Goal: Entertainment & Leisure: Consume media (video, audio)

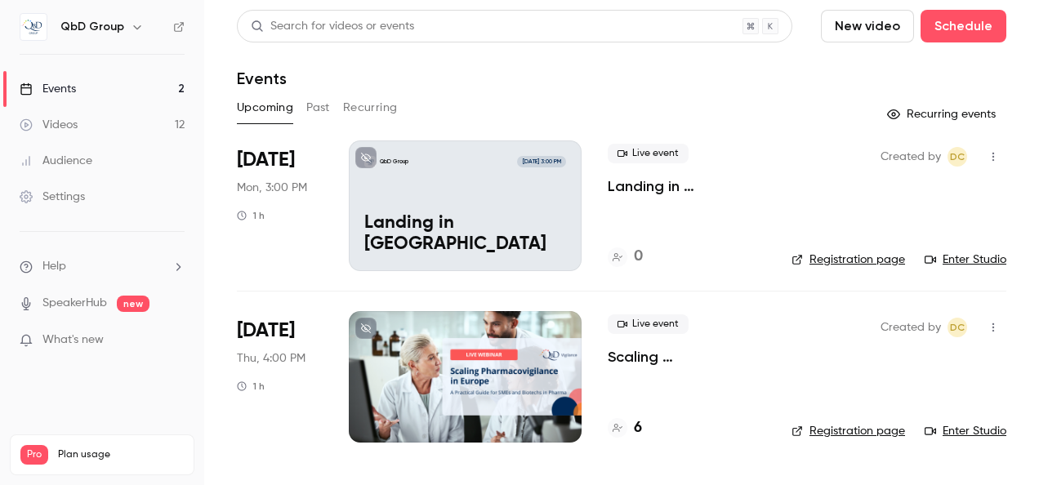
click at [965, 255] on link "Enter Studio" at bounding box center [966, 260] width 82 height 16
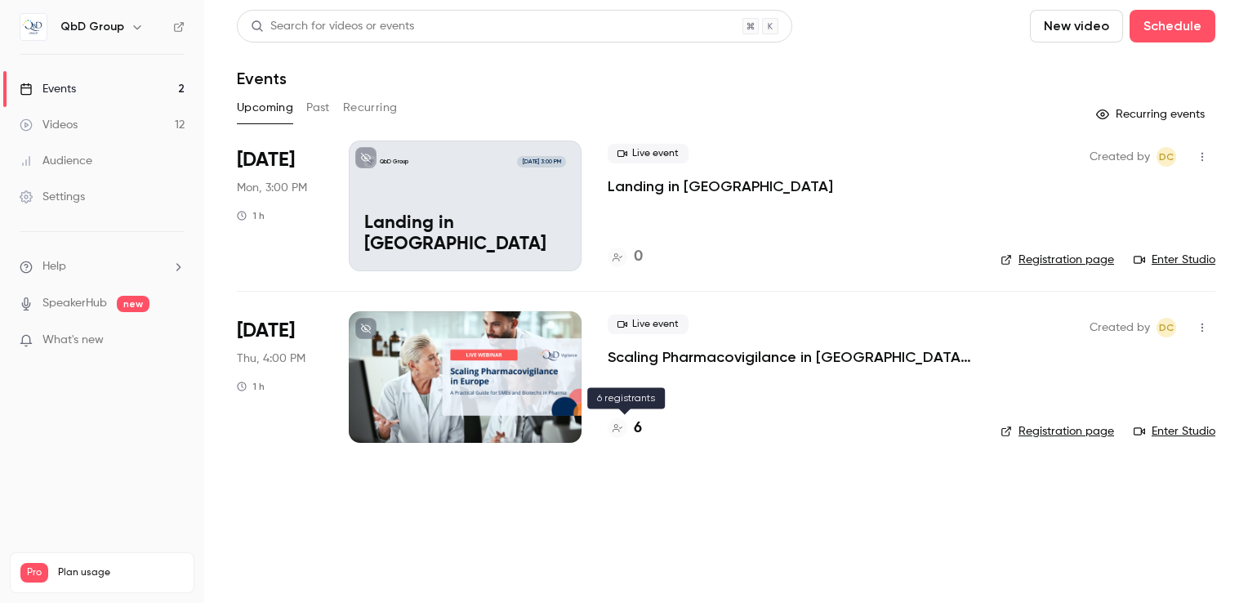
click at [635, 426] on h4 "6" at bounding box center [638, 428] width 8 height 22
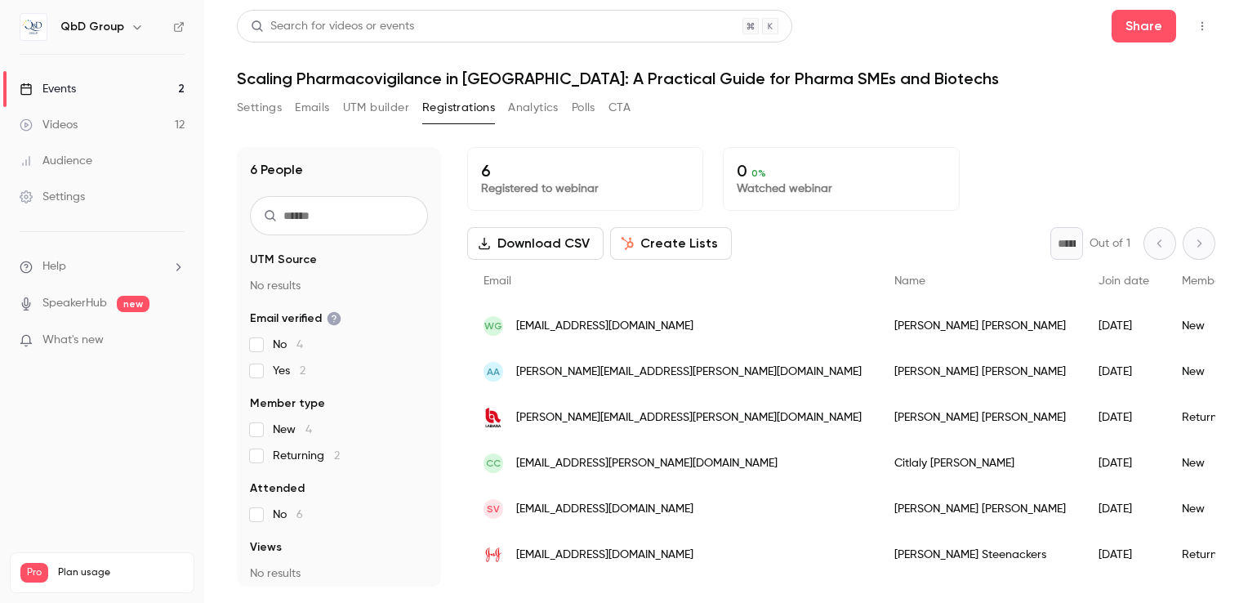
click at [60, 90] on div "Events" at bounding box center [48, 89] width 56 height 16
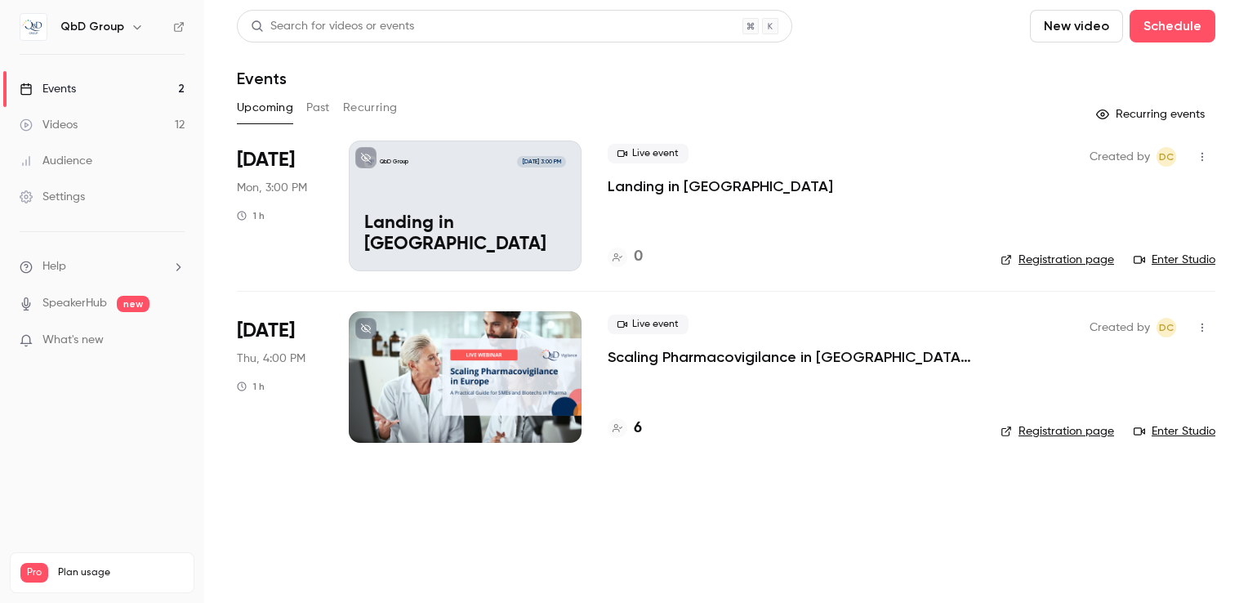
click at [1038, 156] on icon "button" at bounding box center [1202, 156] width 13 height 11
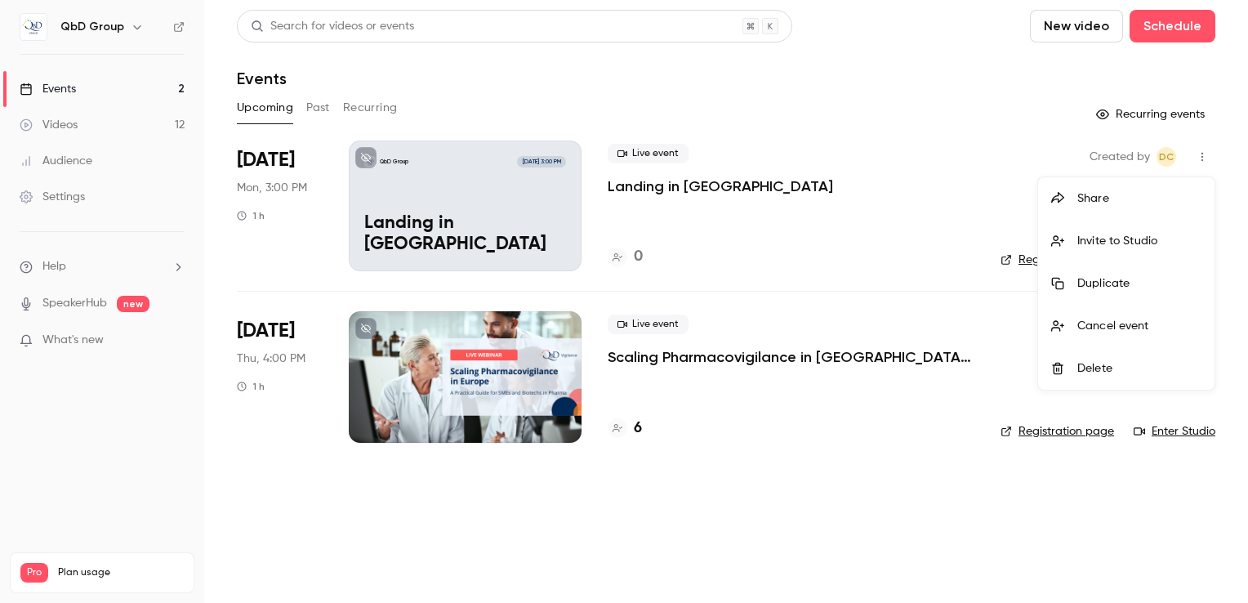
click at [1038, 229] on li "Invite to Studio" at bounding box center [1126, 241] width 176 height 42
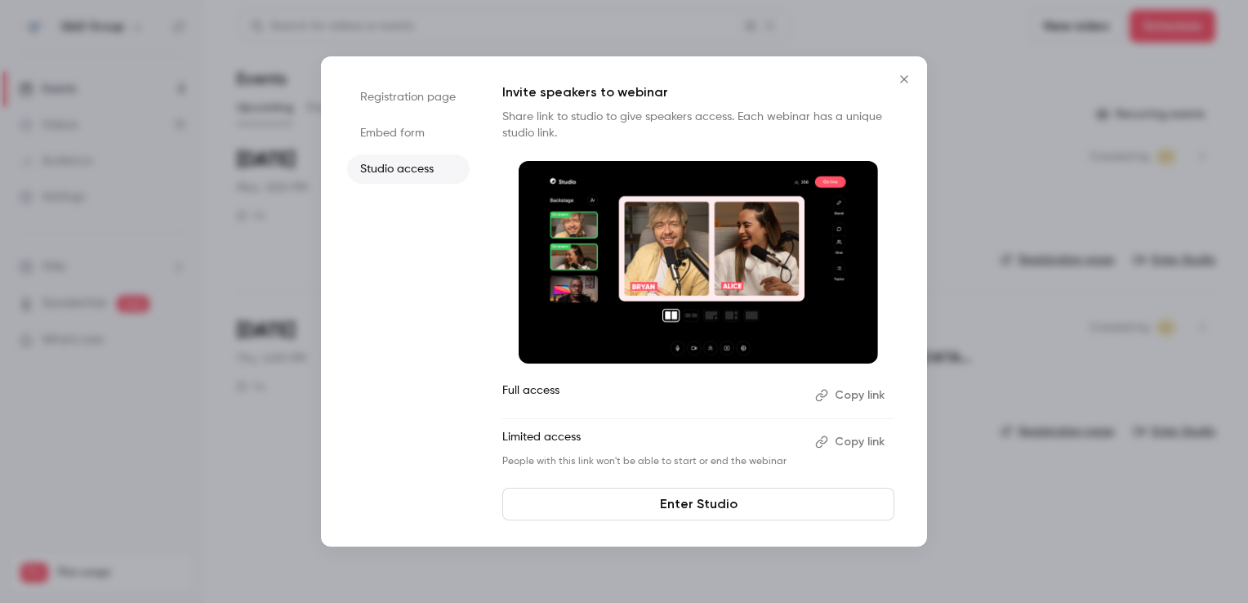
click at [902, 82] on icon "Close" at bounding box center [904, 79] width 20 height 13
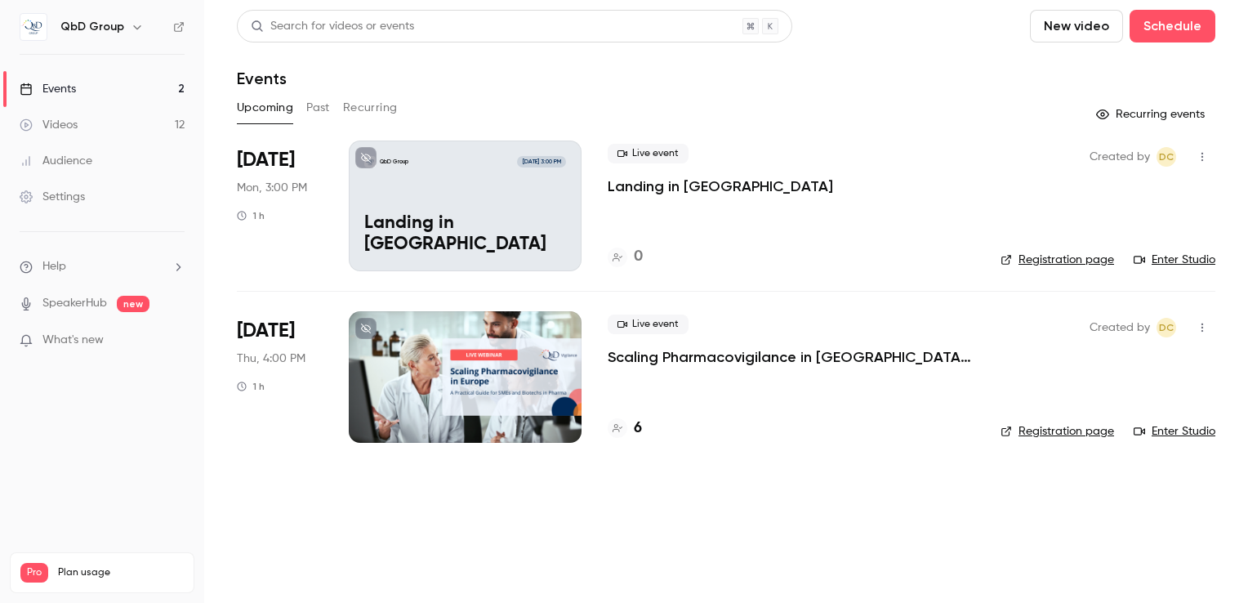
click at [69, 130] on div "Videos" at bounding box center [49, 125] width 58 height 16
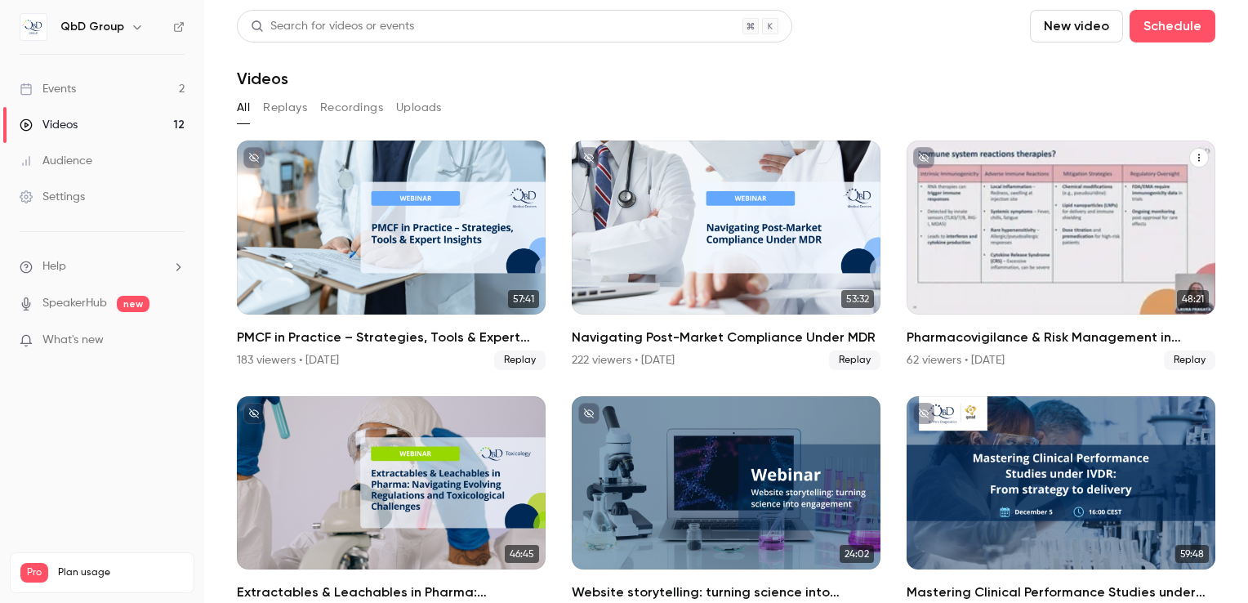
click at [1038, 158] on icon "Pharmacovigilance & Risk Management in Innovative Therapies: A Challenge in Dru…" at bounding box center [1199, 157] width 2 height 7
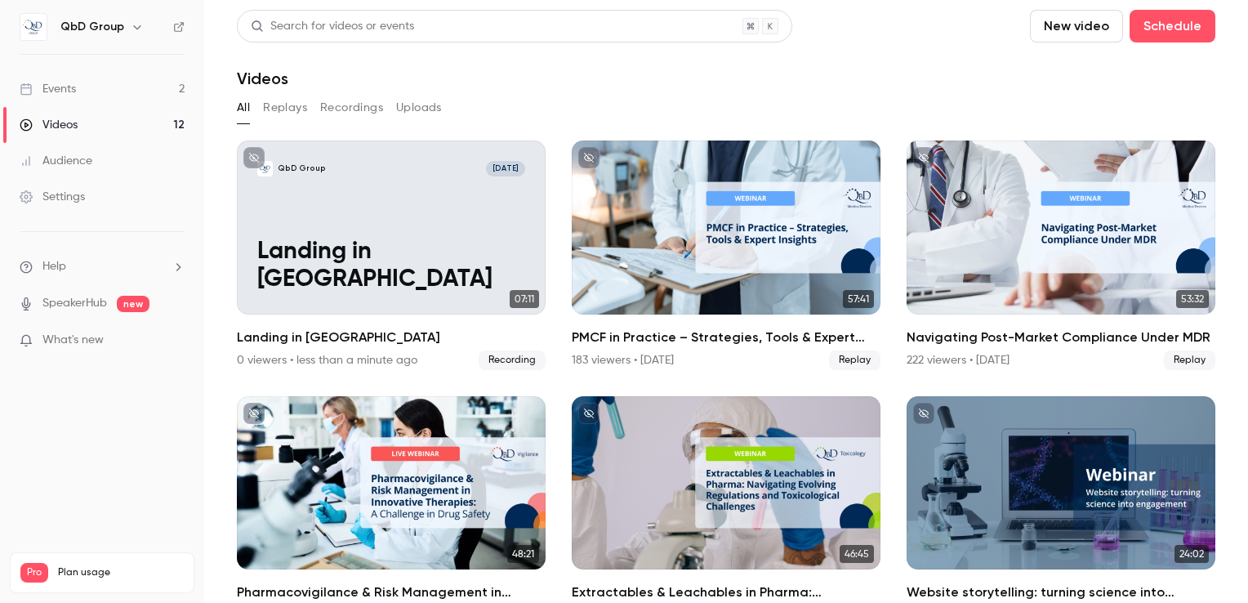
click at [354, 114] on button "Recordings" at bounding box center [351, 108] width 63 height 26
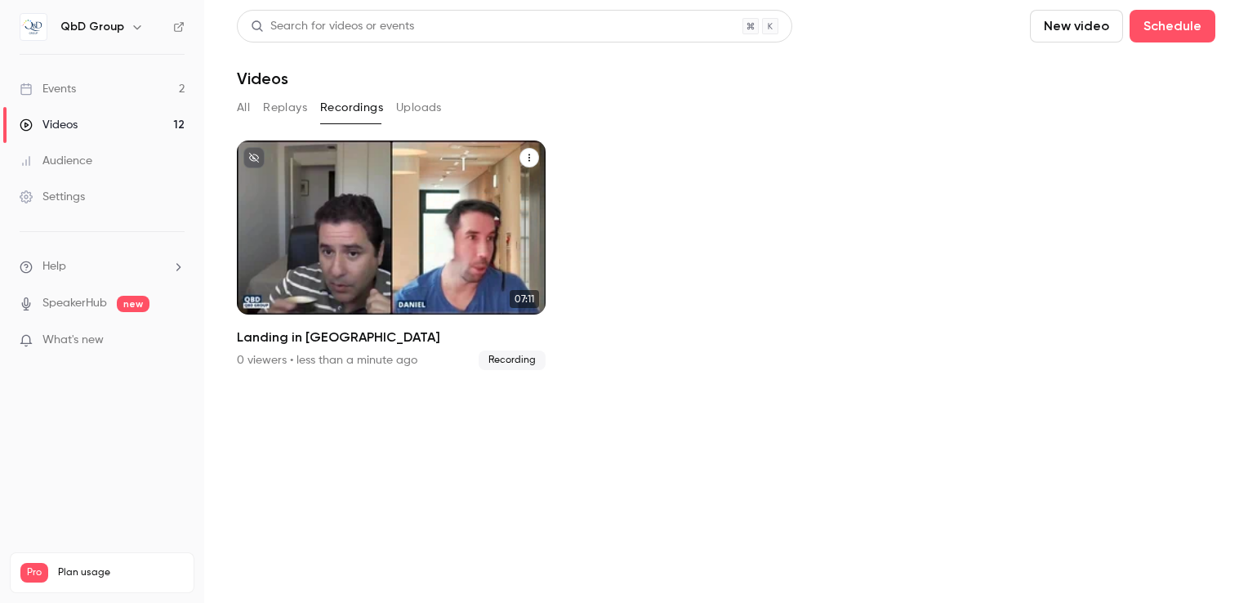
click at [421, 265] on p "Landing in [GEOGRAPHIC_DATA]" at bounding box center [391, 266] width 267 height 56
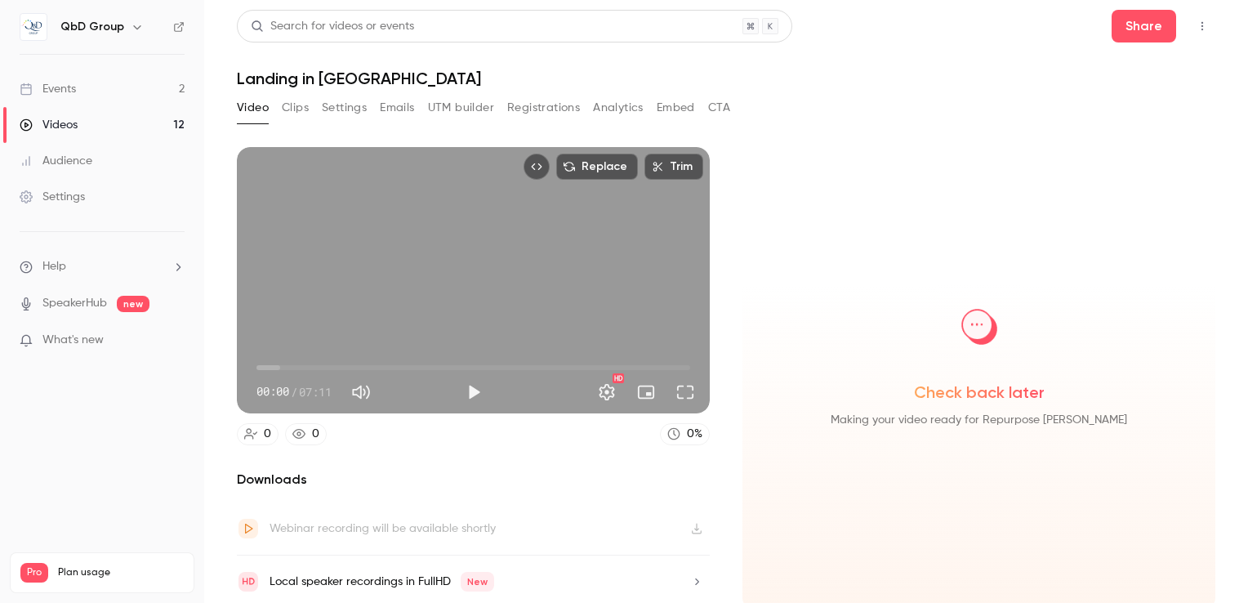
click at [299, 107] on button "Clips" at bounding box center [295, 108] width 27 height 26
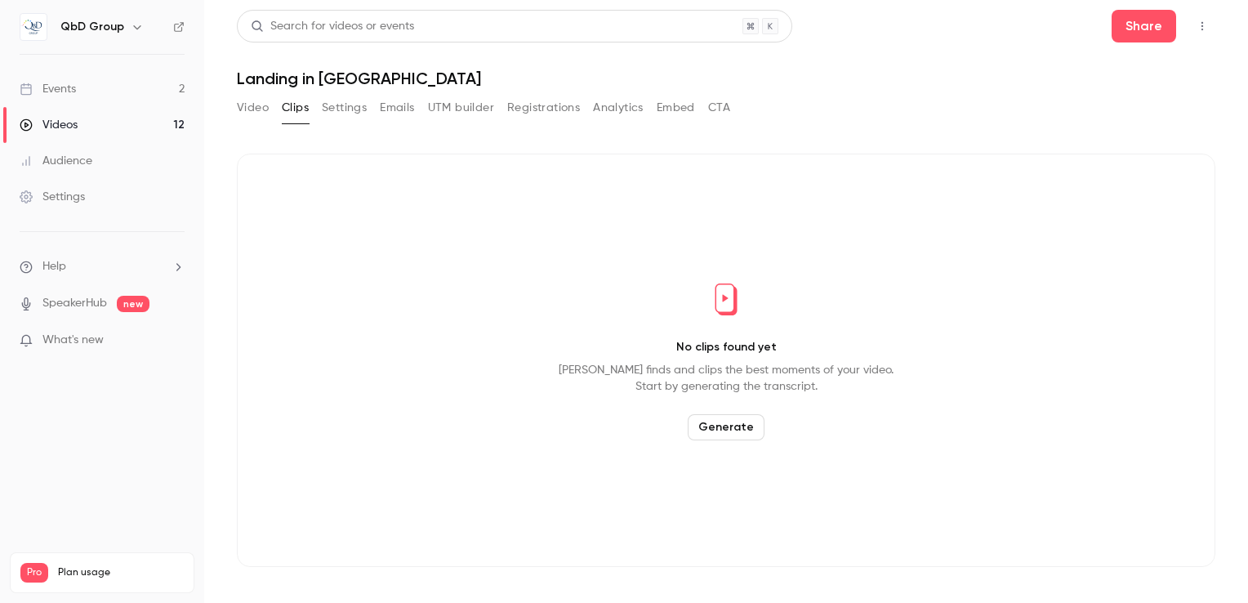
click at [252, 103] on button "Video" at bounding box center [253, 108] width 32 height 26
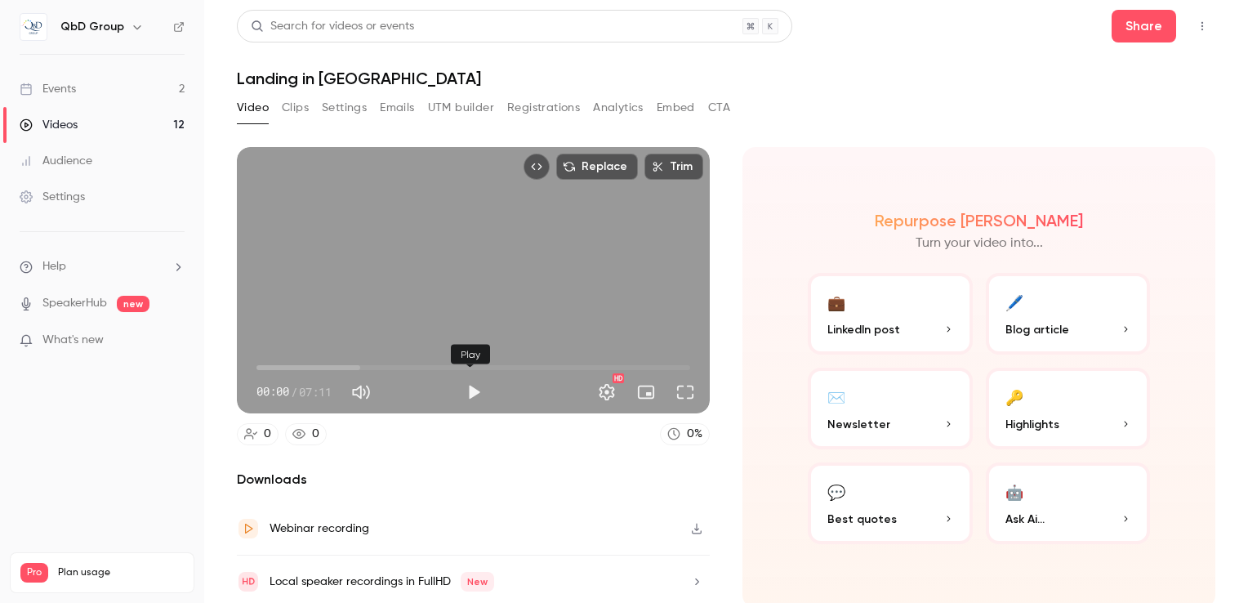
click at [470, 384] on button "Play" at bounding box center [473, 392] width 33 height 33
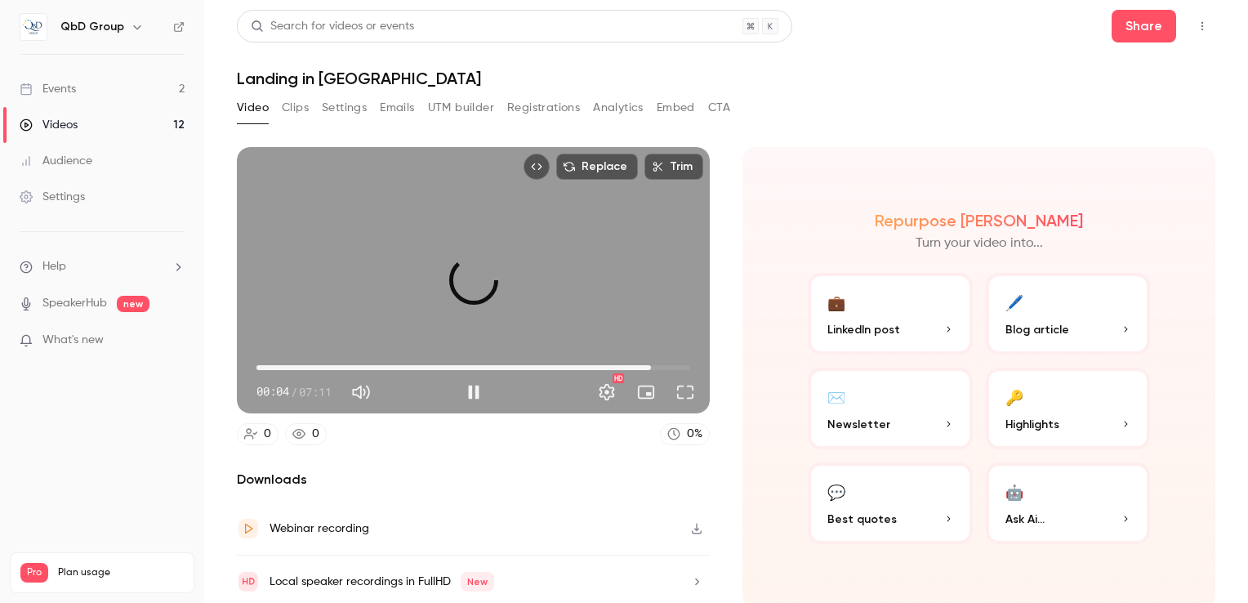
drag, startPoint x: 260, startPoint y: 368, endPoint x: 674, endPoint y: 361, distance: 414.1
click at [653, 365] on span "06:32" at bounding box center [650, 367] width 5 height 5
drag, startPoint x: 473, startPoint y: 386, endPoint x: 461, endPoint y: 376, distance: 16.2
click at [470, 384] on button "Pause" at bounding box center [473, 392] width 33 height 33
type input "*****"
